Goal: Information Seeking & Learning: Find contact information

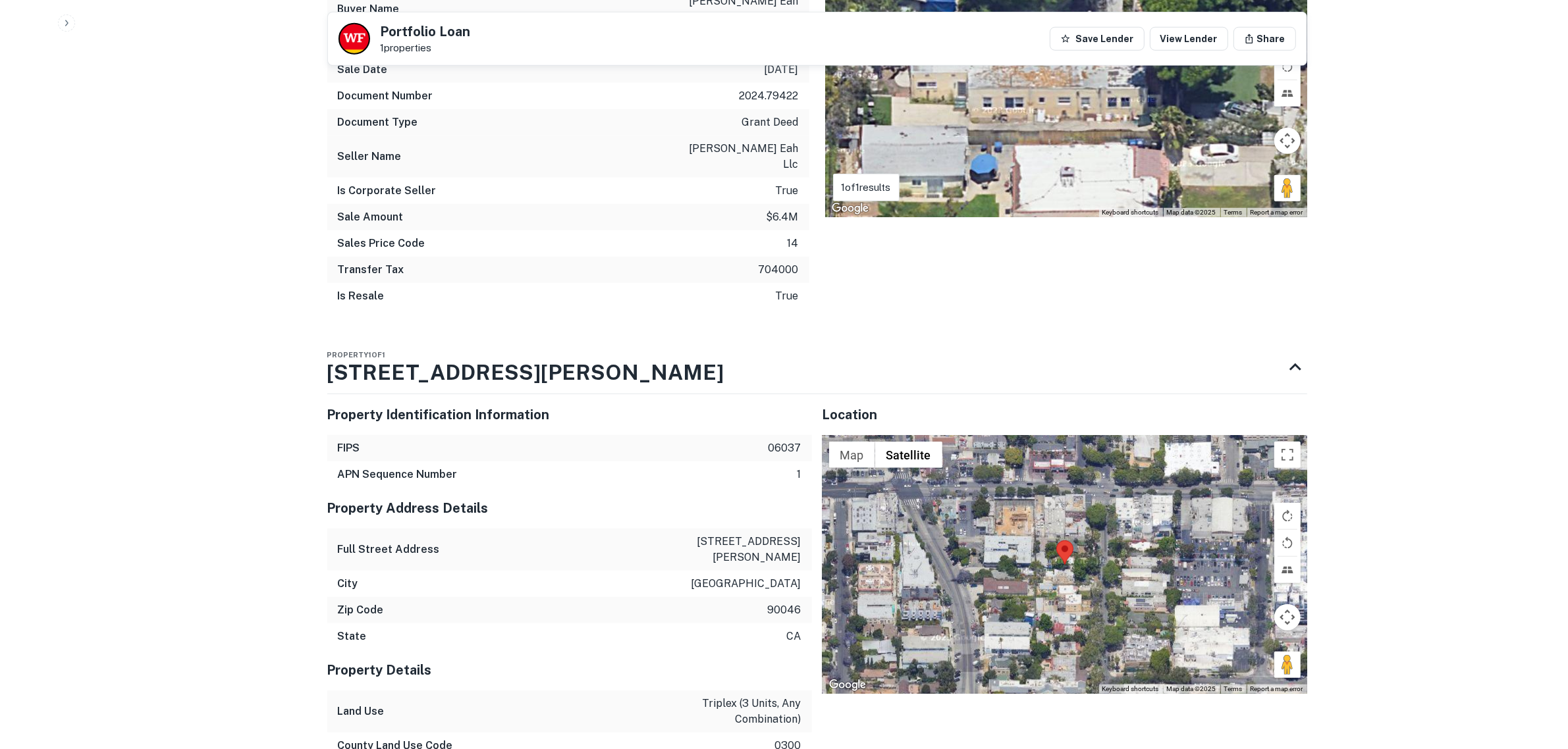
scroll to position [1387, 0]
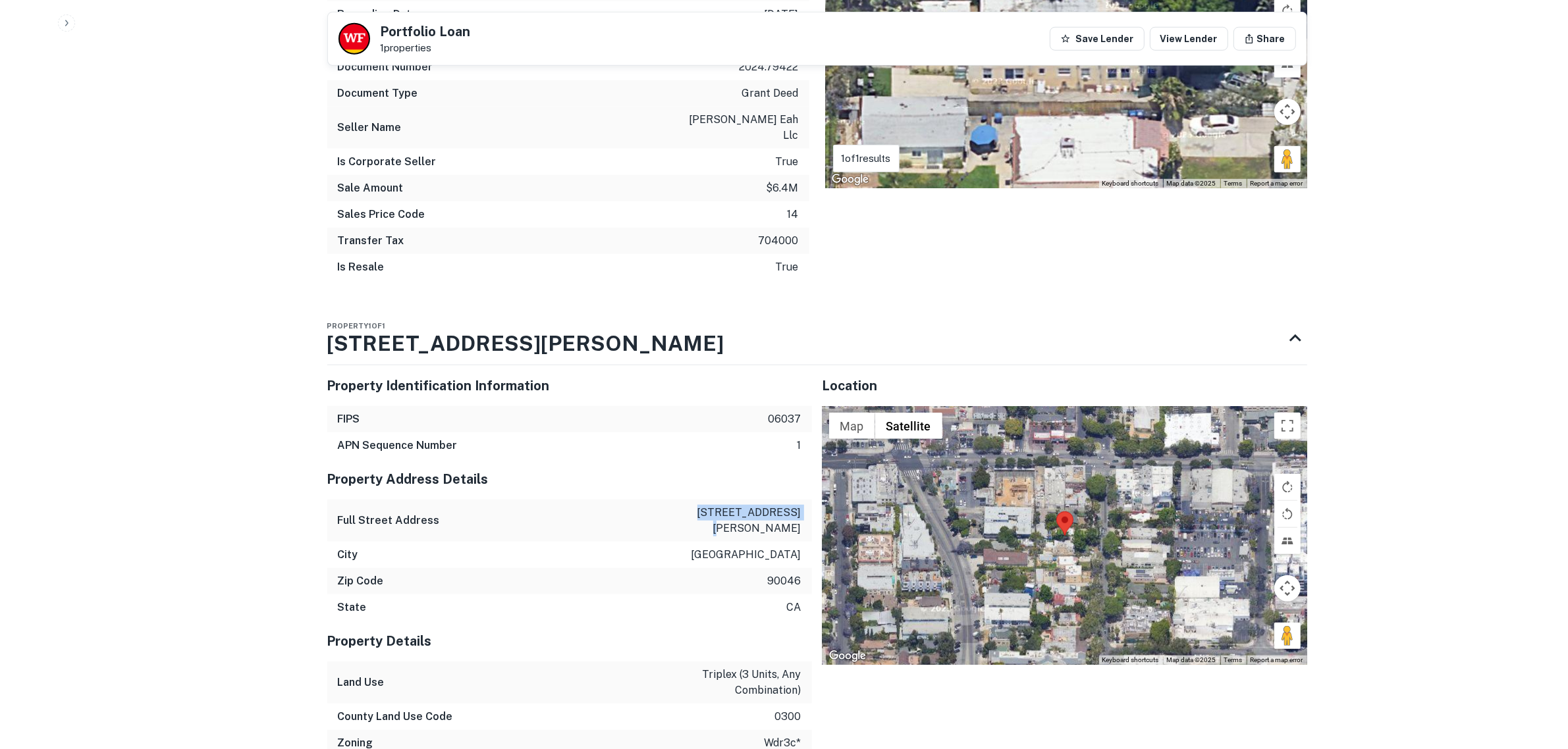
drag, startPoint x: 712, startPoint y: 424, endPoint x: 800, endPoint y: 428, distance: 88.1
click at [801, 505] on p "1045 n martel ave" at bounding box center [742, 520] width 119 height 31
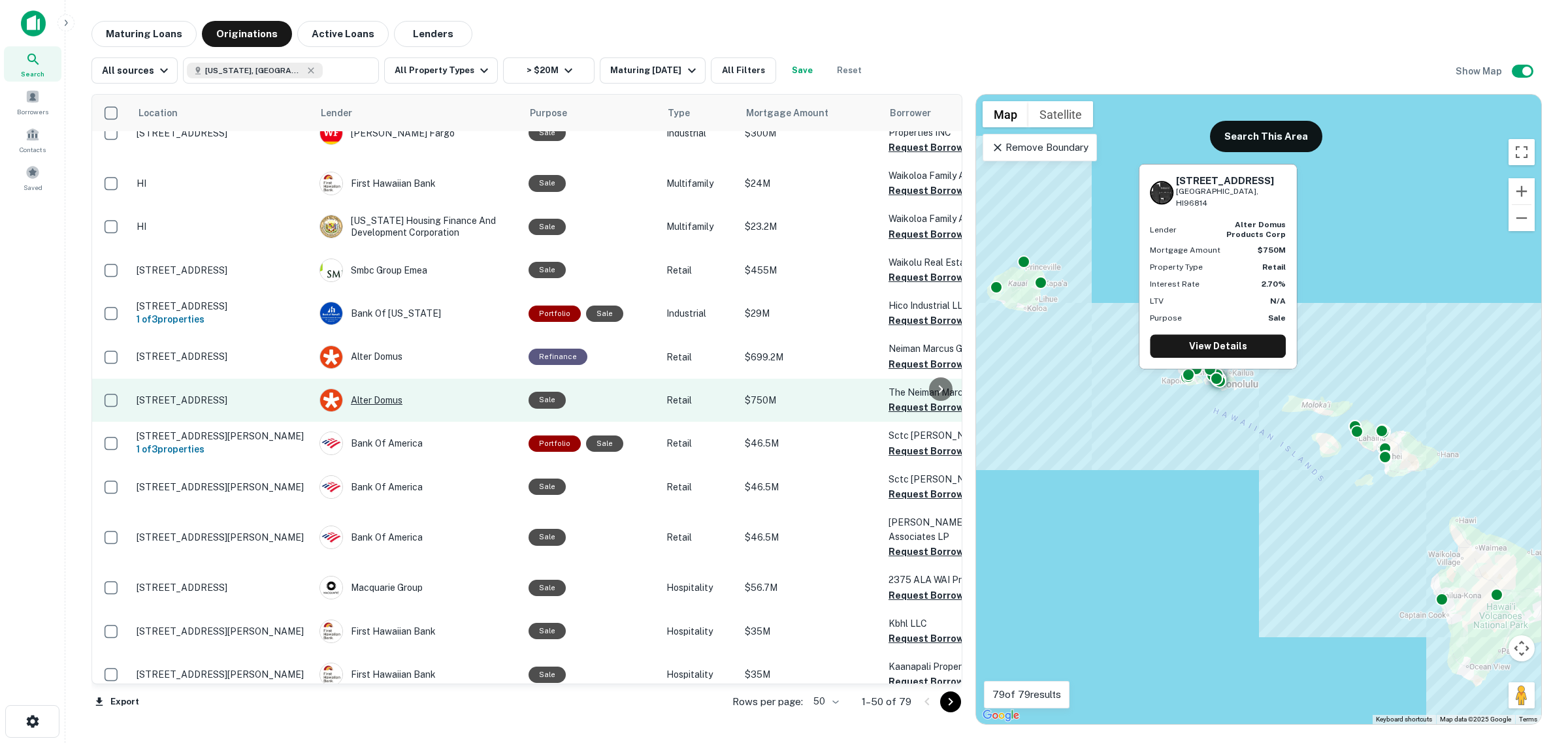
click at [378, 388] on div "Alter Domus" at bounding box center [418, 400] width 196 height 24
click at [363, 388] on div "Alter Domus" at bounding box center [418, 400] width 196 height 24
drag, startPoint x: 363, startPoint y: 328, endPoint x: 216, endPoint y: 318, distance: 147.3
click at [171, 394] on p "[STREET_ADDRESS]" at bounding box center [221, 400] width 170 height 11
click at [224, 394] on p "[STREET_ADDRESS]" at bounding box center [221, 400] width 170 height 11
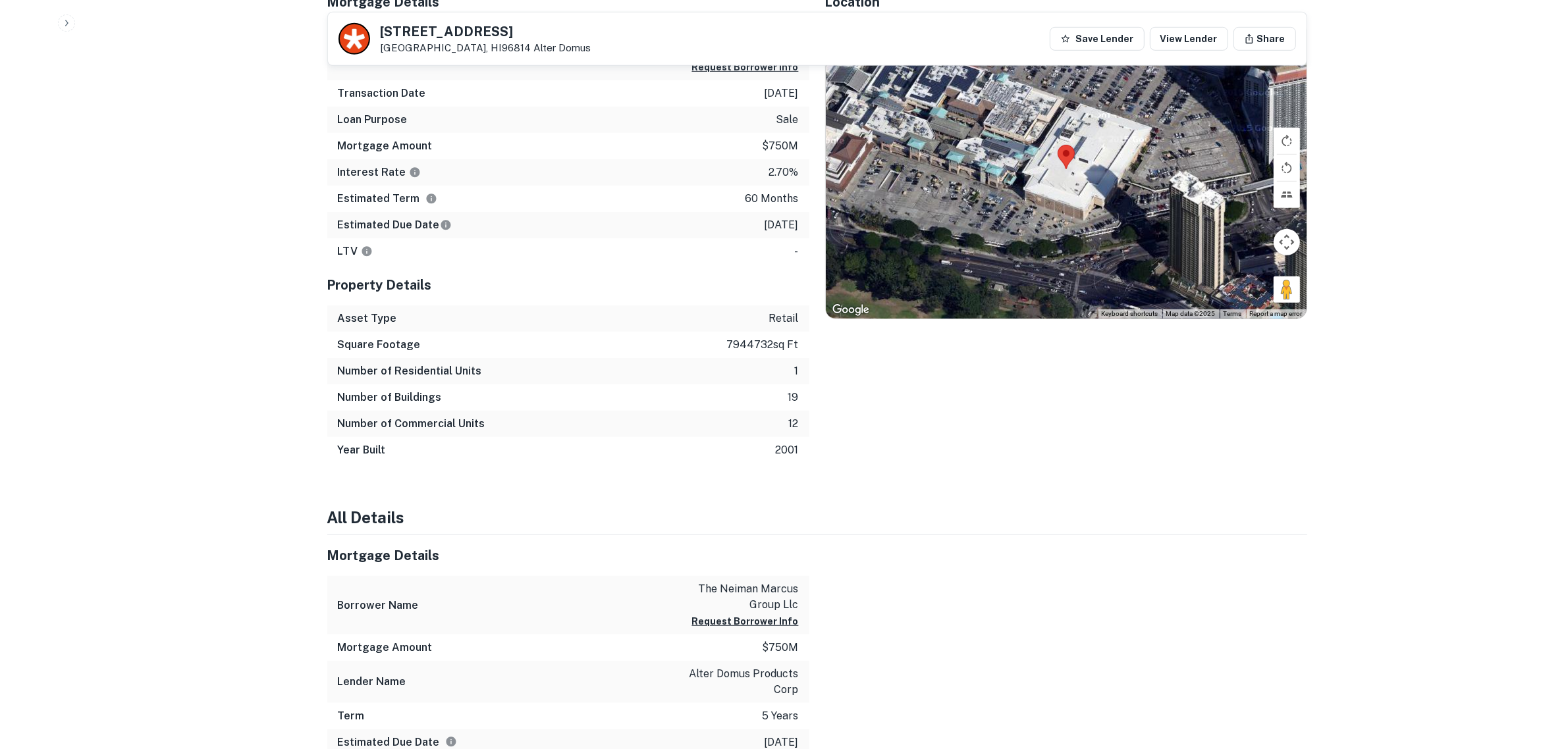
scroll to position [1070, 0]
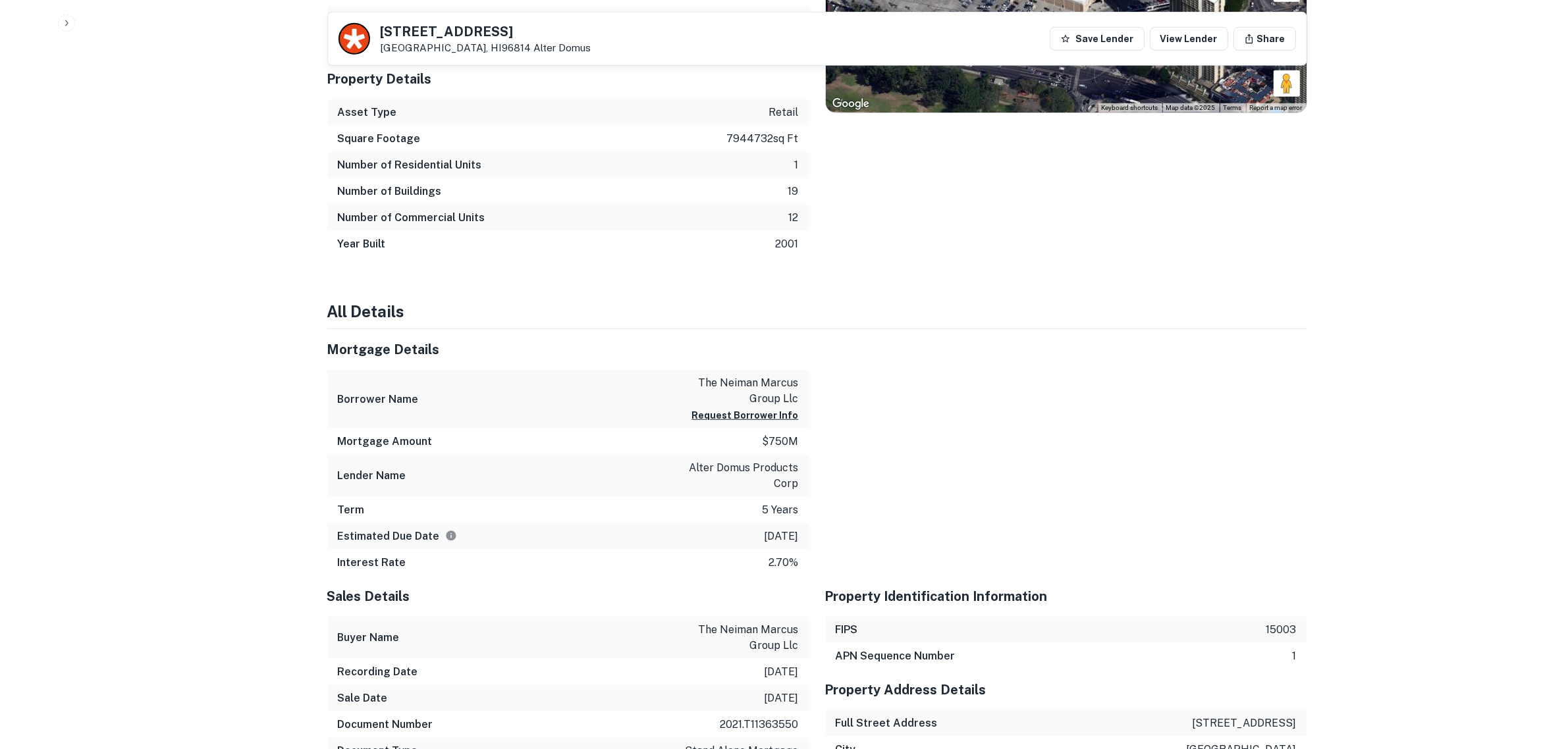
click at [736, 465] on p "alter domus products corp" at bounding box center [739, 475] width 119 height 31
click at [681, 468] on p "alter domus products corp" at bounding box center [739, 475] width 119 height 31
drag, startPoint x: 689, startPoint y: 467, endPoint x: 805, endPoint y: 482, distance: 117.0
click at [805, 482] on div "Lender Name alter domus products corp" at bounding box center [568, 475] width 483 height 42
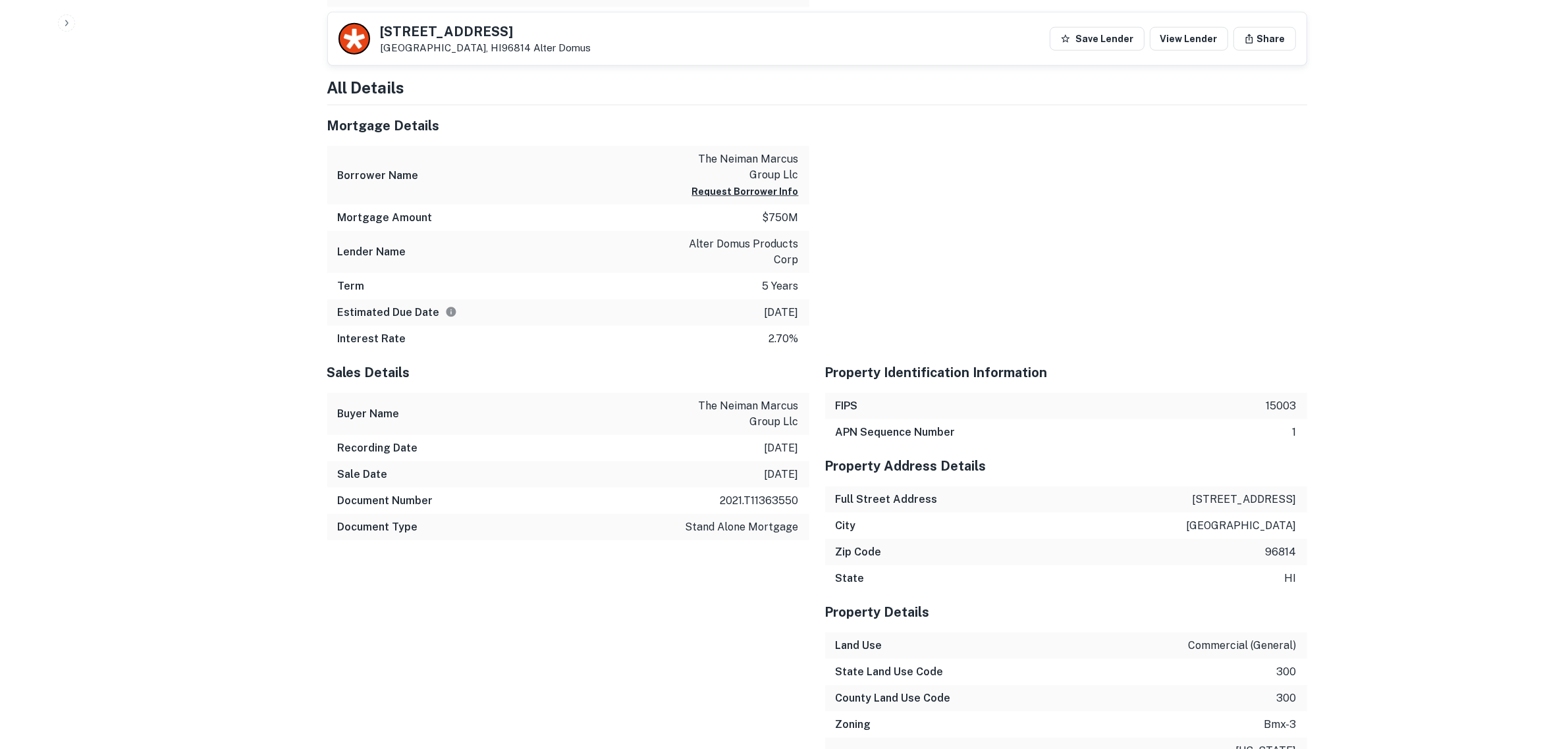
scroll to position [1152, 0]
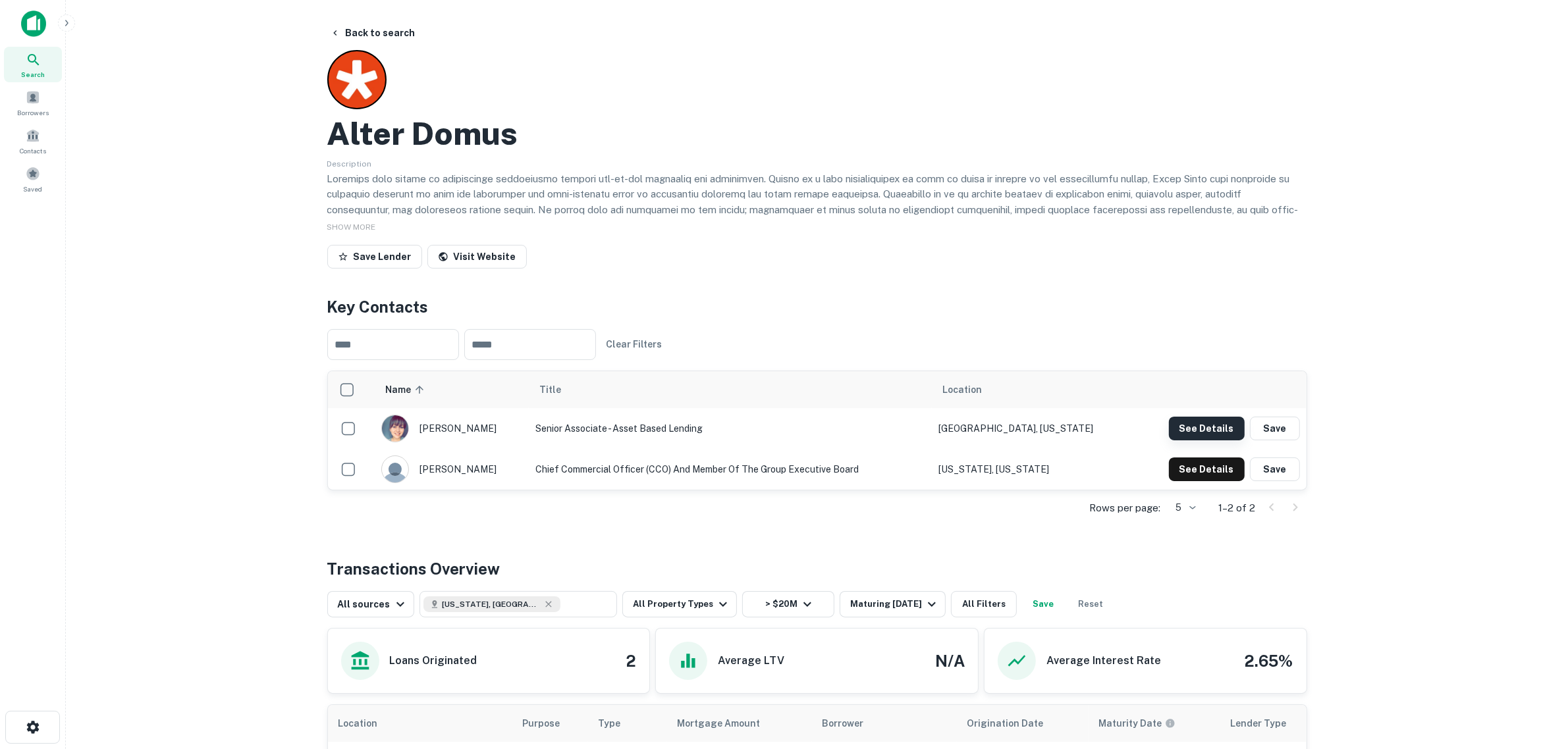
click at [1220, 430] on button "See Details" at bounding box center [1207, 428] width 76 height 24
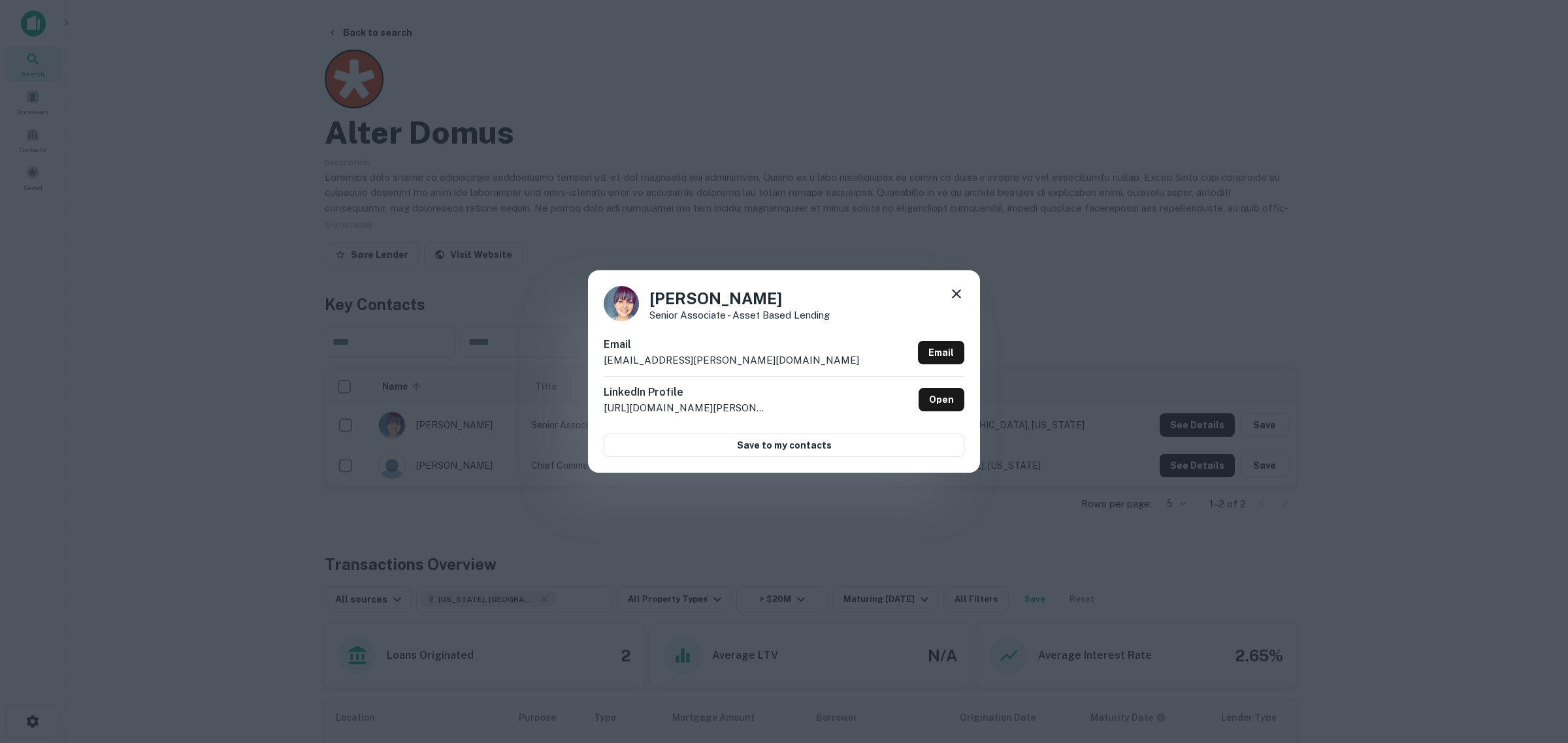
click at [657, 409] on p "[URL][DOMAIN_NAME][PERSON_NAME]" at bounding box center [685, 409] width 164 height 16
click at [933, 400] on link "Open" at bounding box center [942, 400] width 46 height 24
drag, startPoint x: 1043, startPoint y: 186, endPoint x: 1061, endPoint y: 174, distance: 21.6
click at [1043, 184] on div "[PERSON_NAME] Senior Associate - Asset Based Lending Email [EMAIL_ADDRESS][PERS…" at bounding box center [784, 372] width 1568 height 743
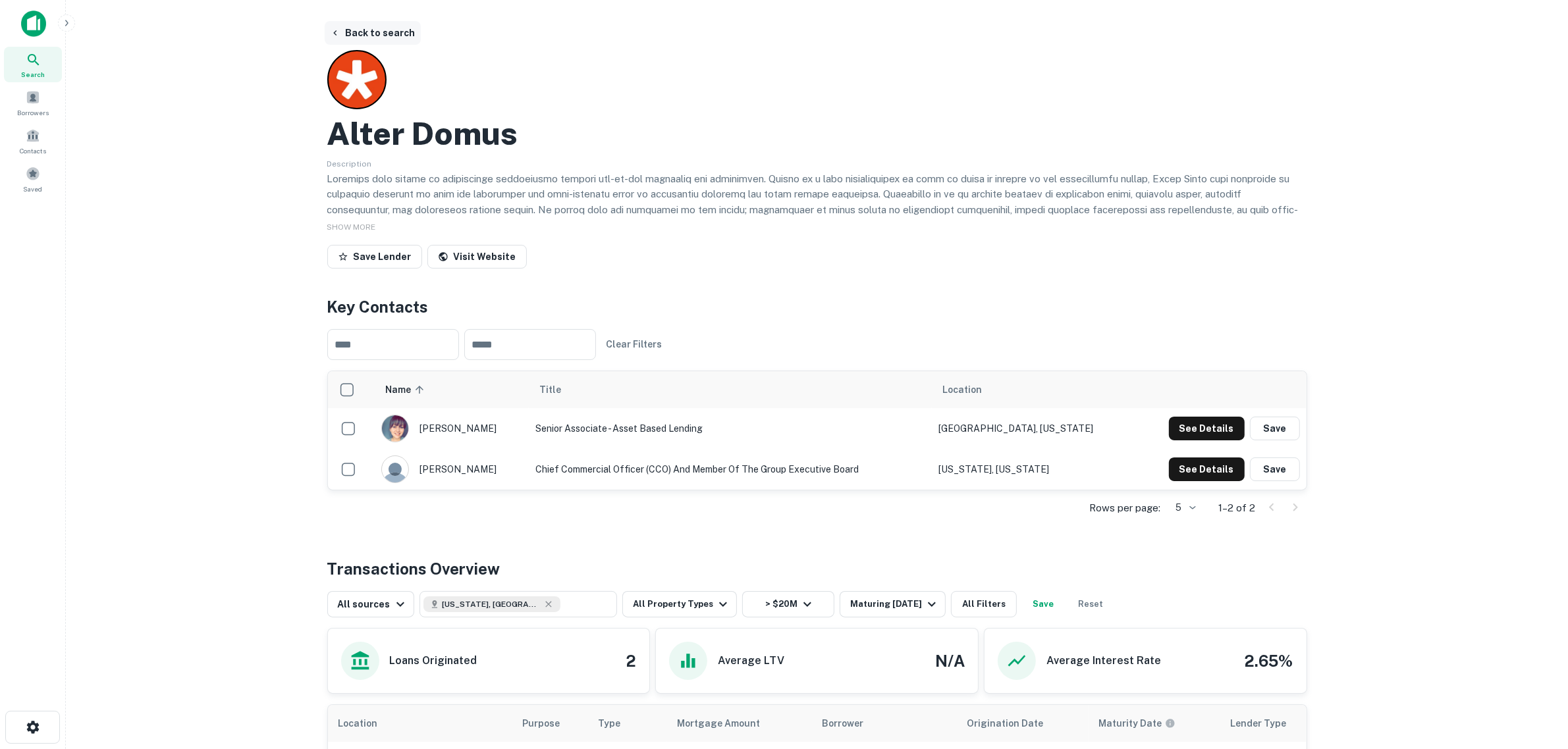
click at [338, 31] on icon "button" at bounding box center [335, 33] width 11 height 11
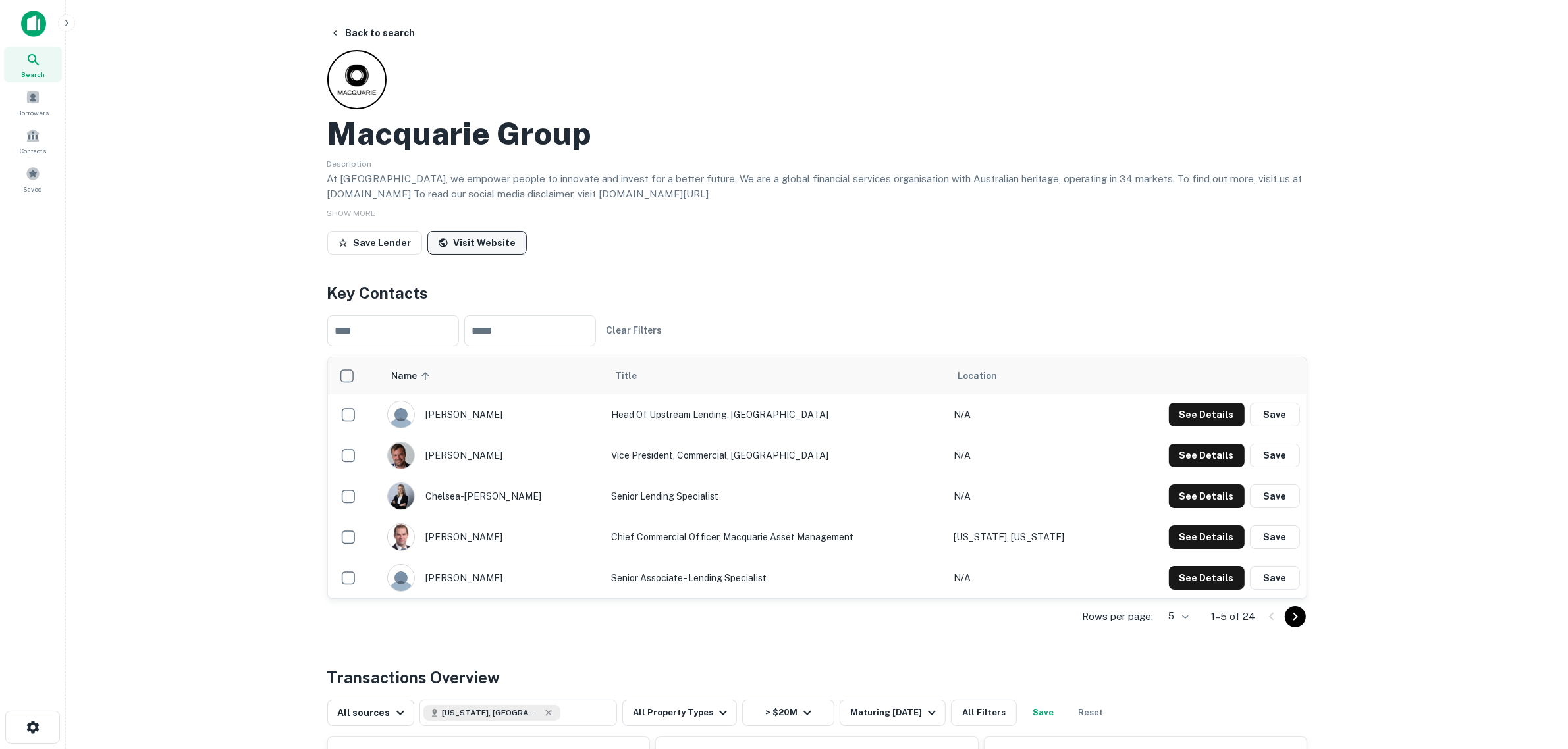
click at [494, 245] on link "Visit Website" at bounding box center [477, 243] width 100 height 24
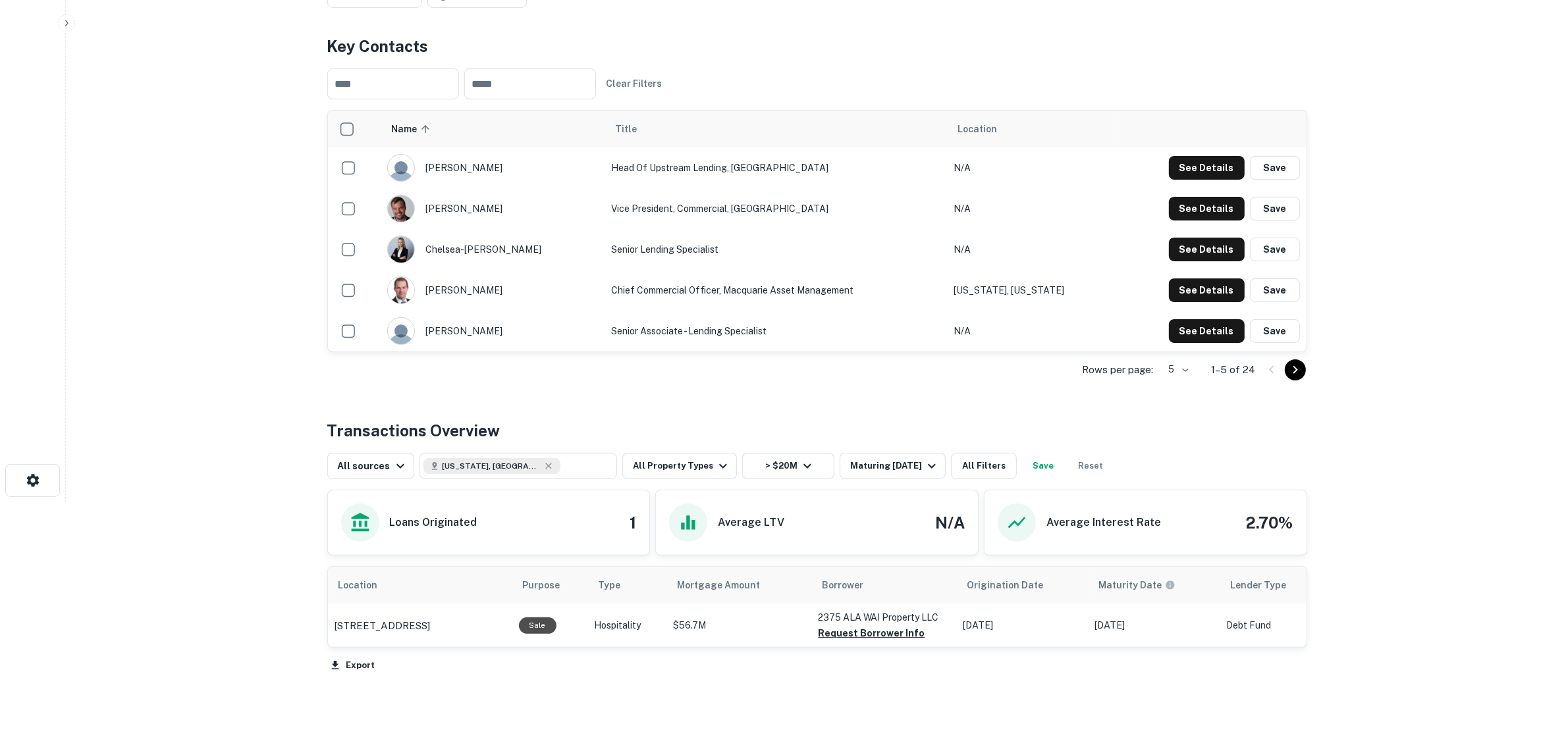
click at [1299, 373] on icon "Go to next page" at bounding box center [1296, 370] width 16 height 16
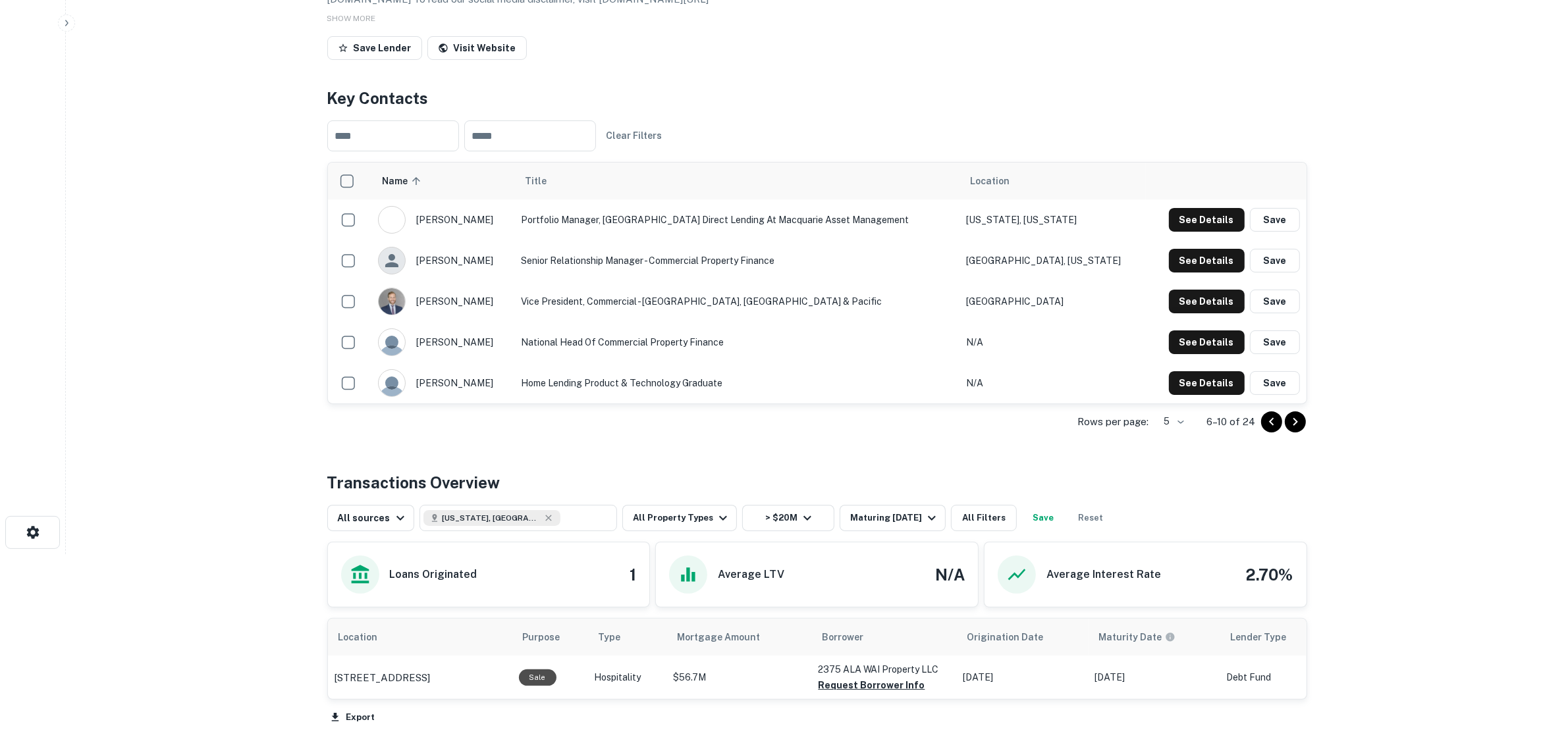
scroll to position [247, 0]
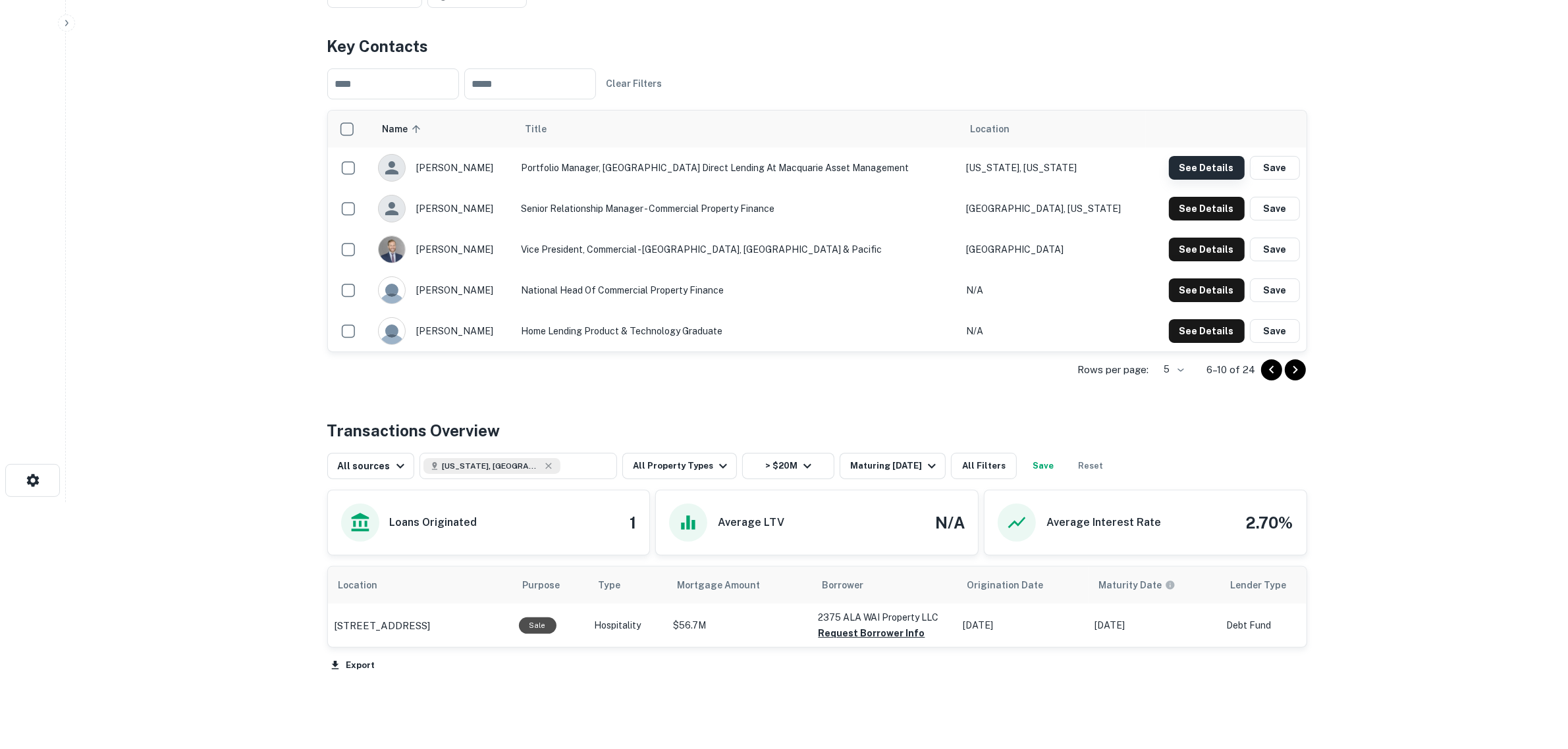
click at [1209, 165] on button "See Details" at bounding box center [1207, 168] width 76 height 24
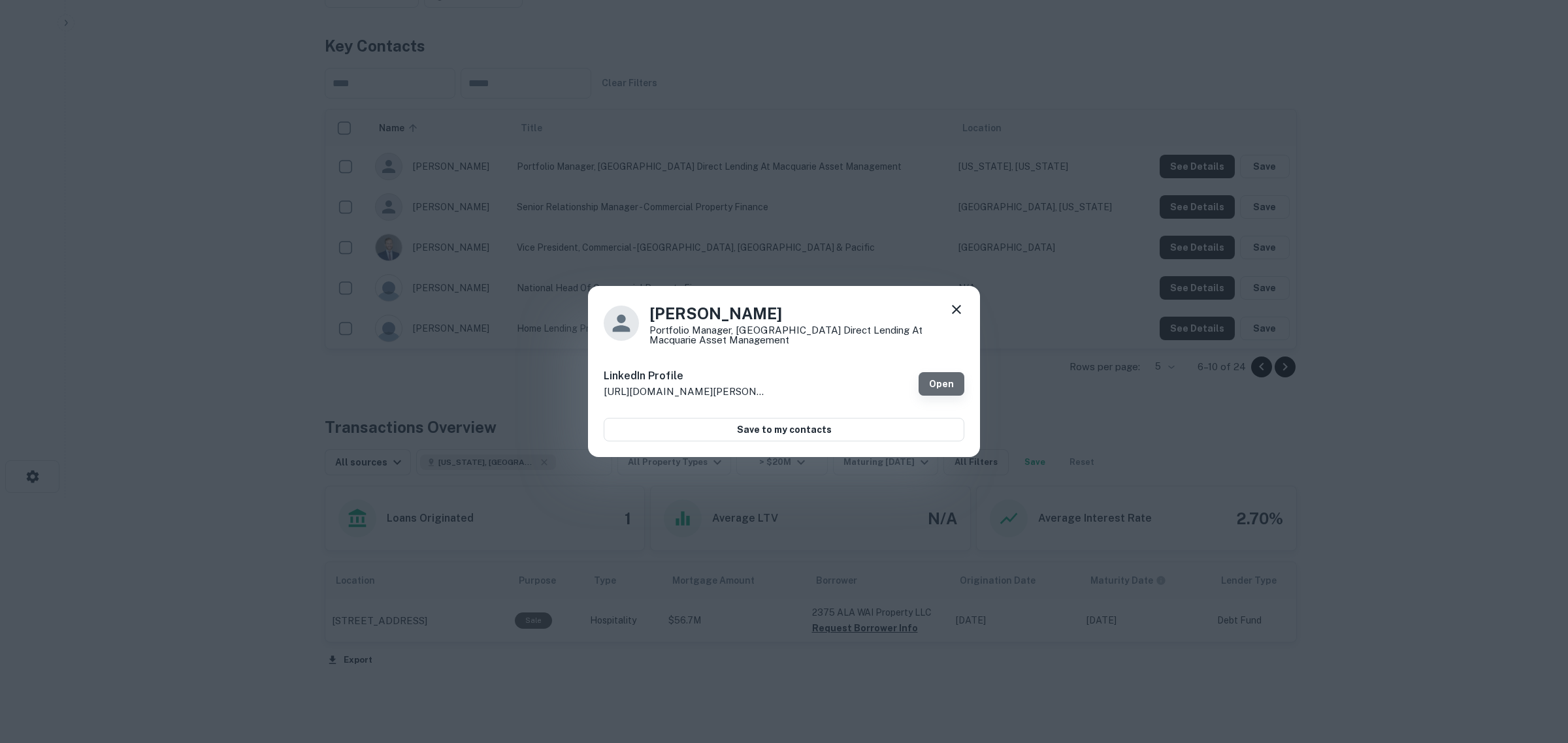
click at [939, 377] on link "Open" at bounding box center [942, 384] width 46 height 24
click at [956, 303] on icon at bounding box center [957, 310] width 16 height 16
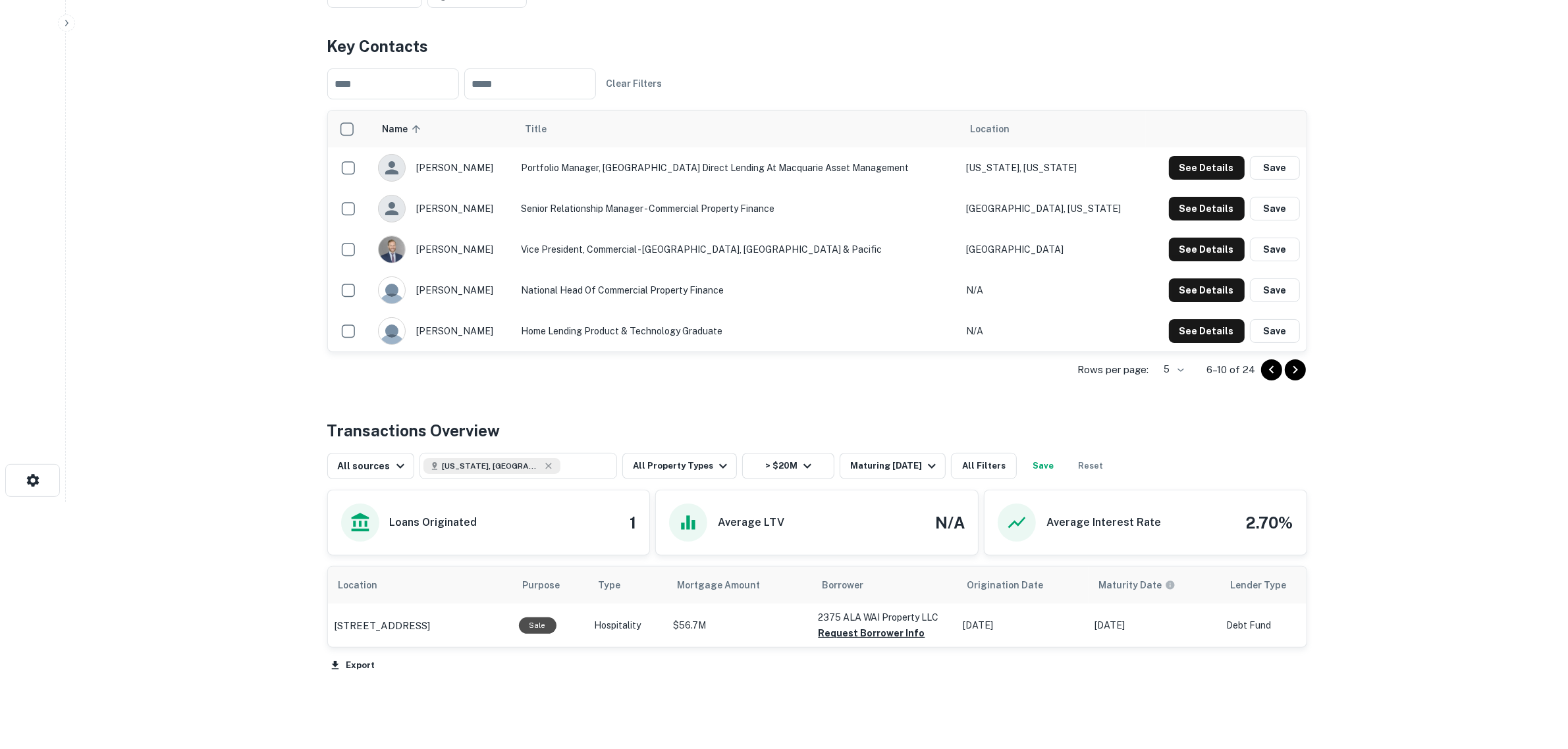
click at [1304, 371] on button "Go to next page" at bounding box center [1296, 370] width 21 height 21
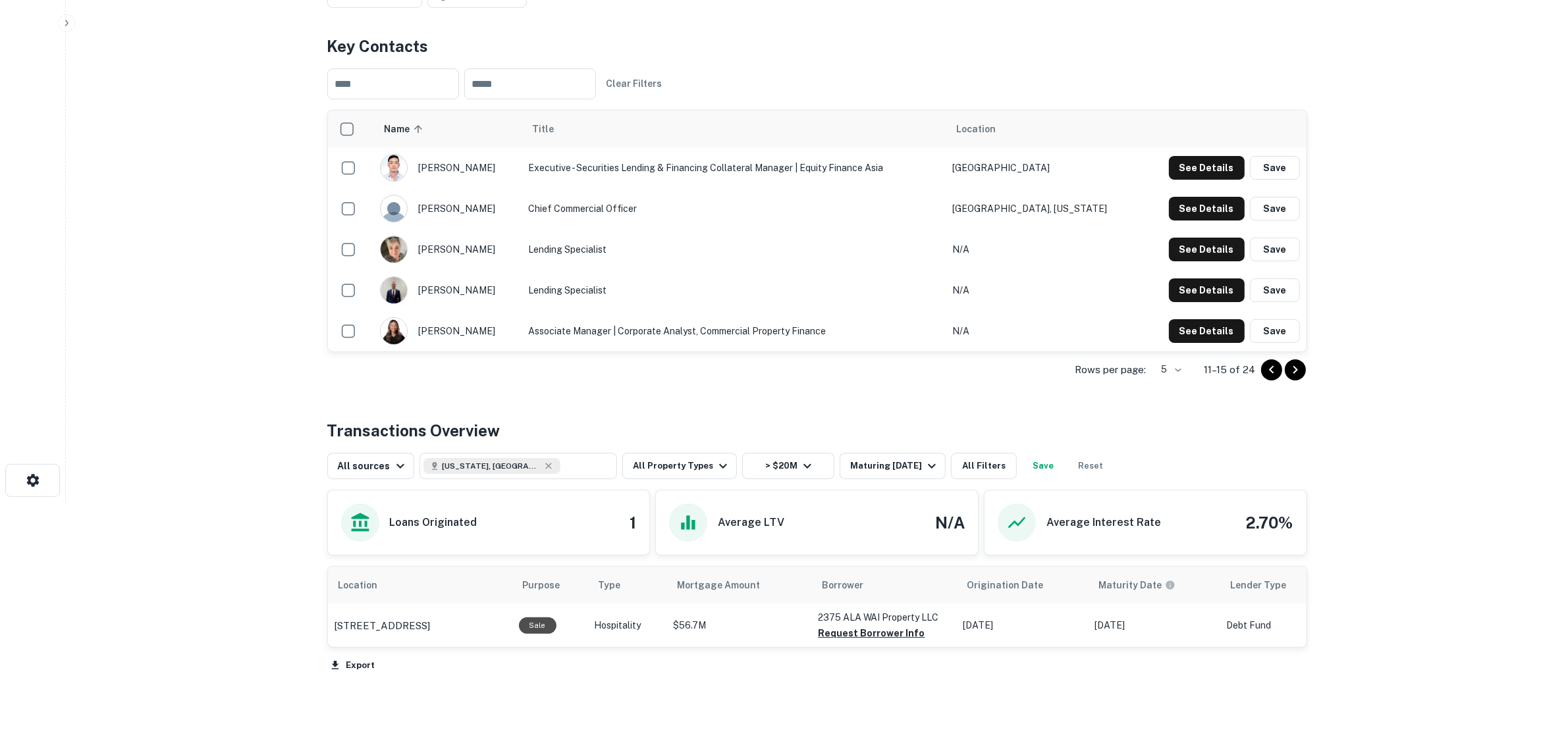
click at [1291, 370] on icon "Go to next page" at bounding box center [1296, 370] width 16 height 16
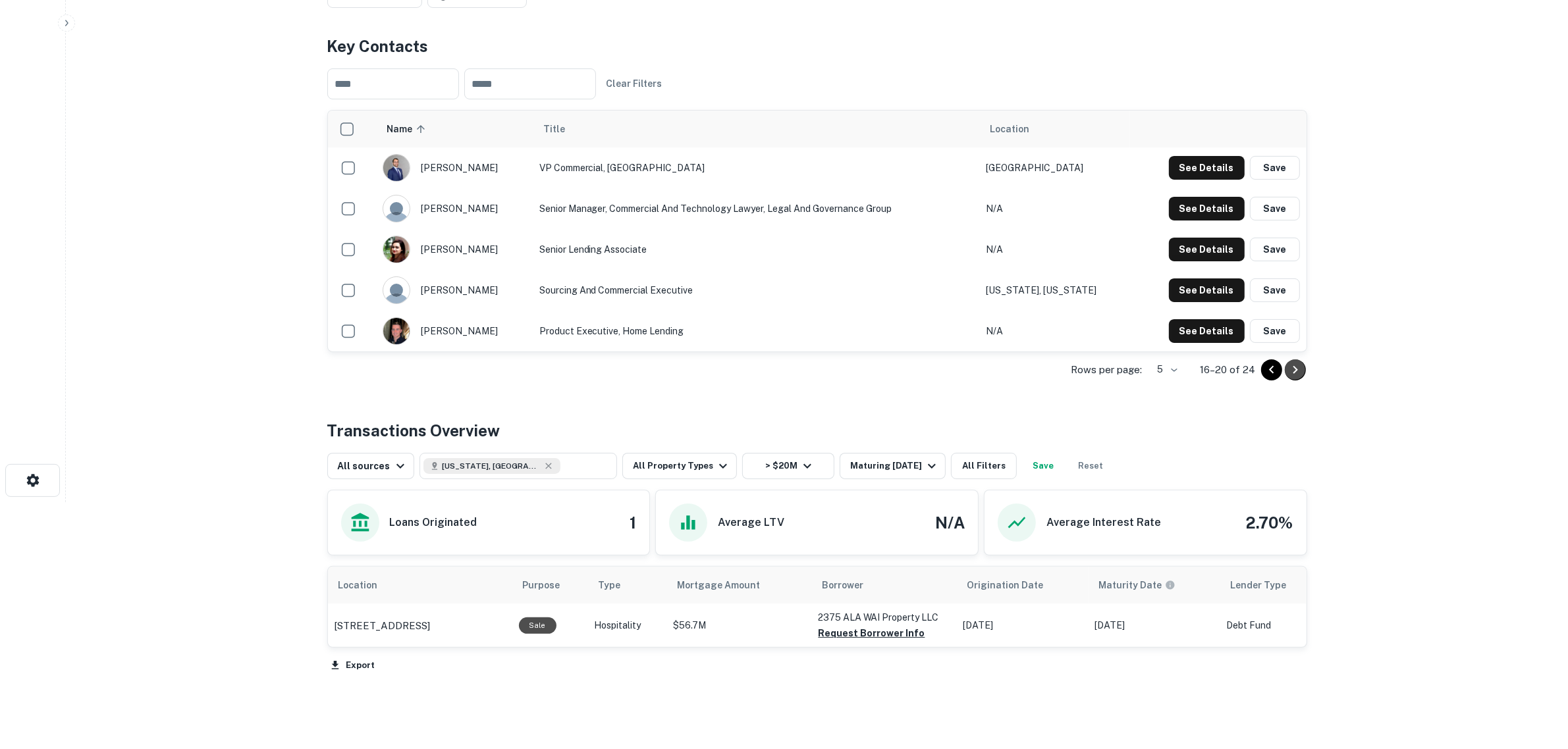
click at [1296, 369] on icon "Go to next page" at bounding box center [1296, 370] width 16 height 16
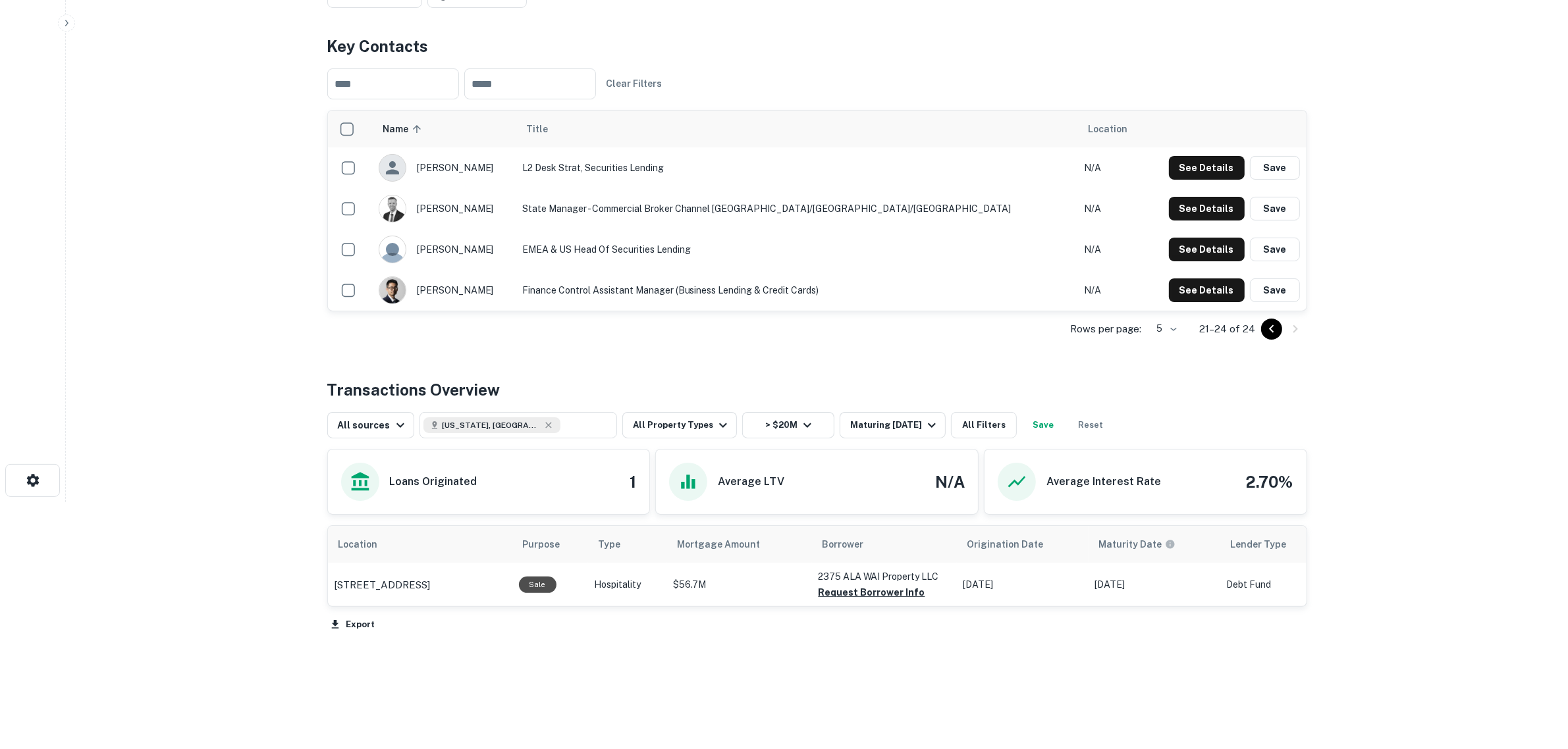
click at [1266, 333] on icon "Go to previous page" at bounding box center [1272, 329] width 16 height 16
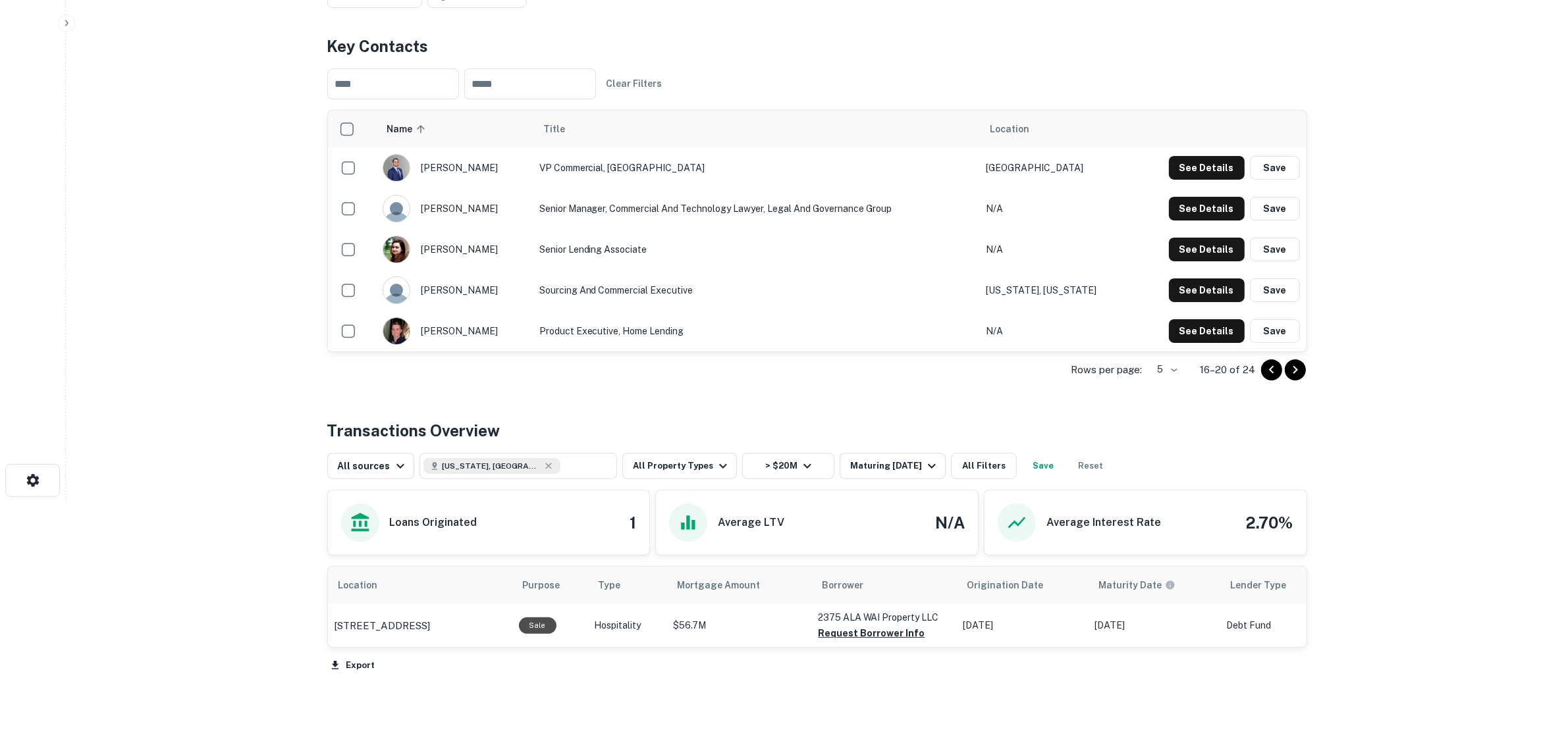
click at [1267, 374] on icon "Go to previous page" at bounding box center [1272, 370] width 16 height 16
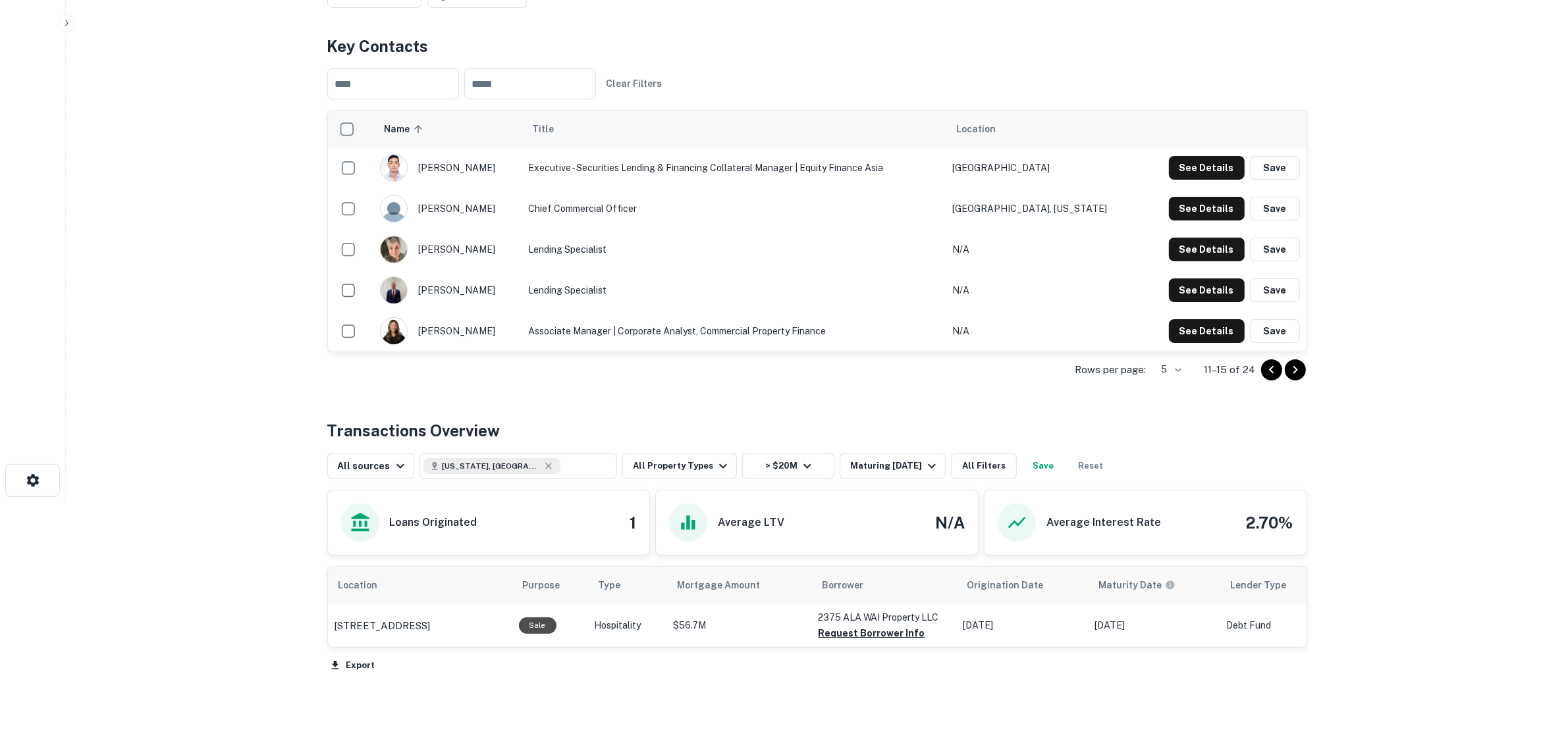
click at [1269, 375] on icon "Go to previous page" at bounding box center [1272, 370] width 16 height 16
